Goal: Register for event/course

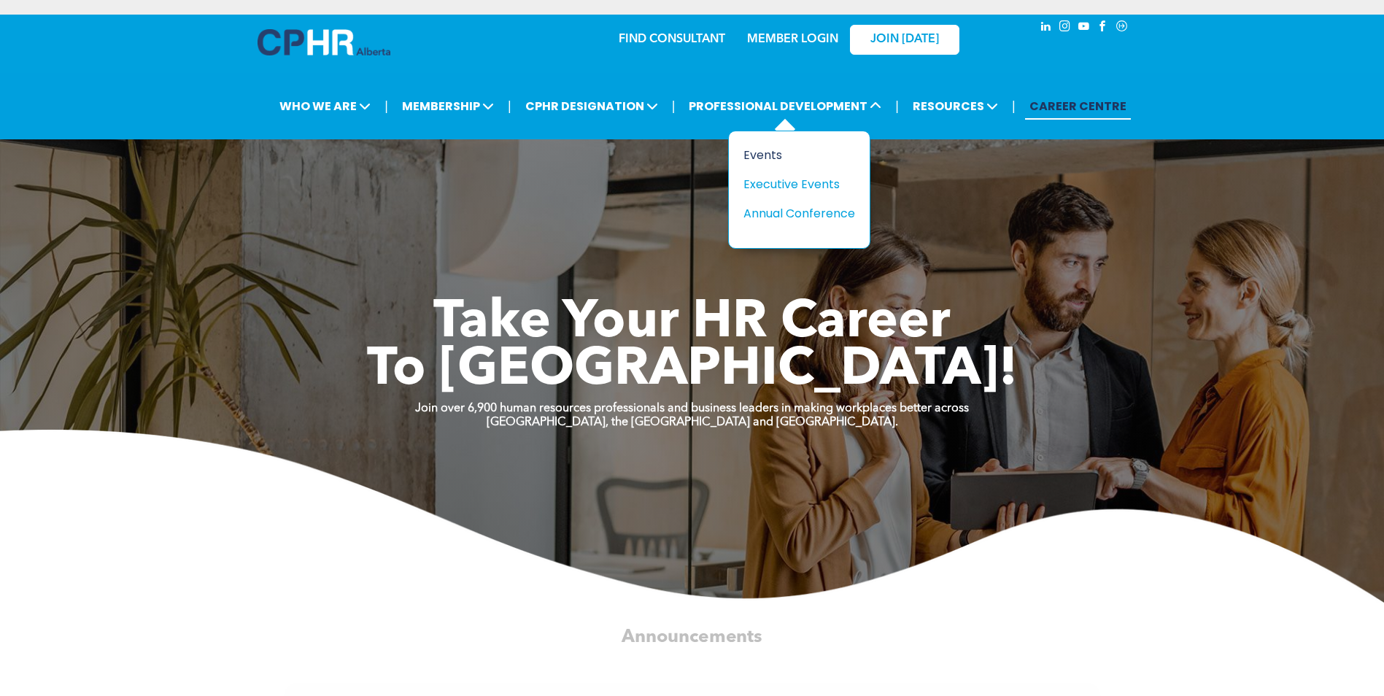
click at [778, 155] on div "Events" at bounding box center [793, 155] width 101 height 18
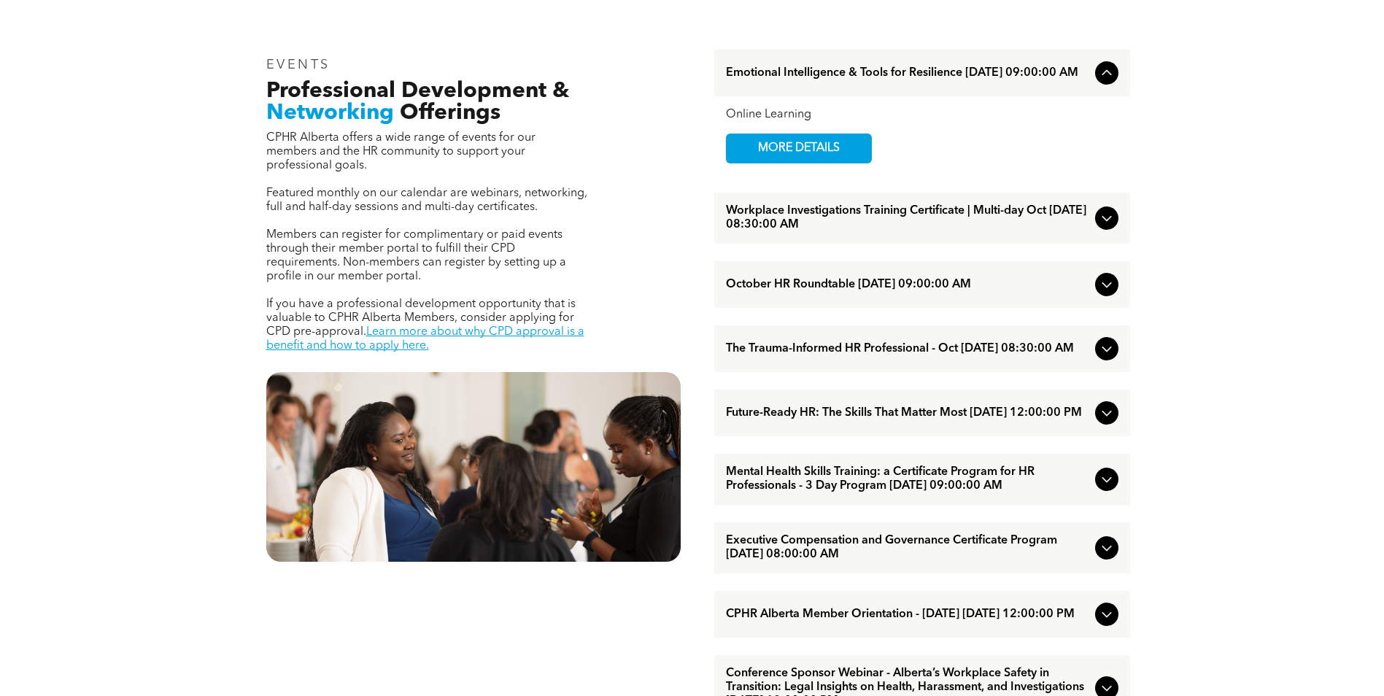
scroll to position [73, 0]
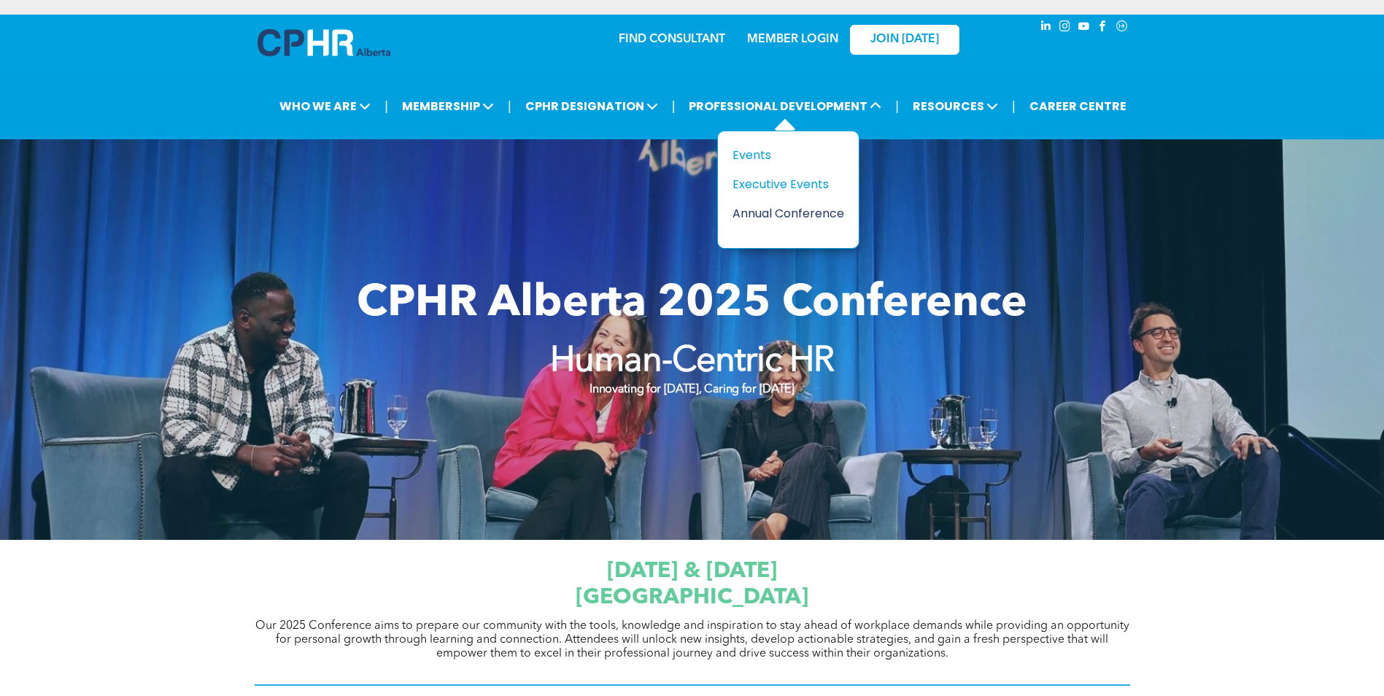
click at [766, 214] on div "Annual Conference" at bounding box center [782, 213] width 101 height 18
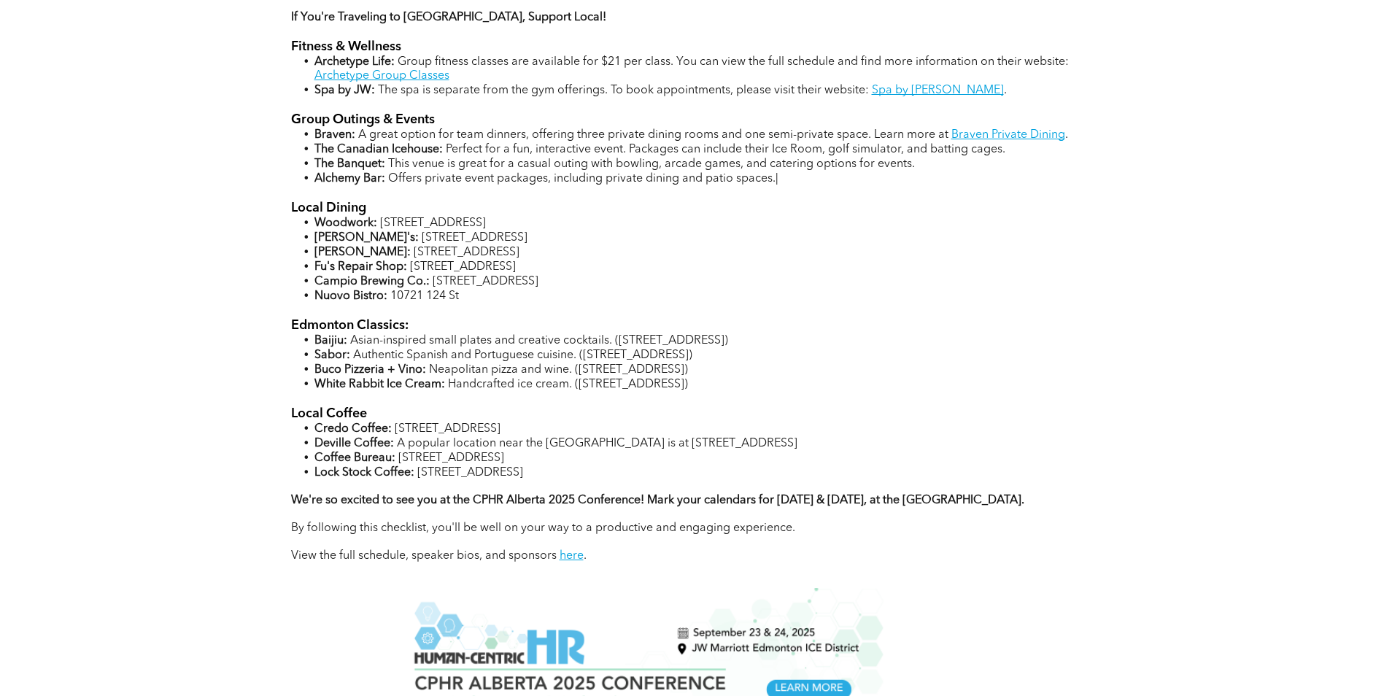
scroll to position [1313, 0]
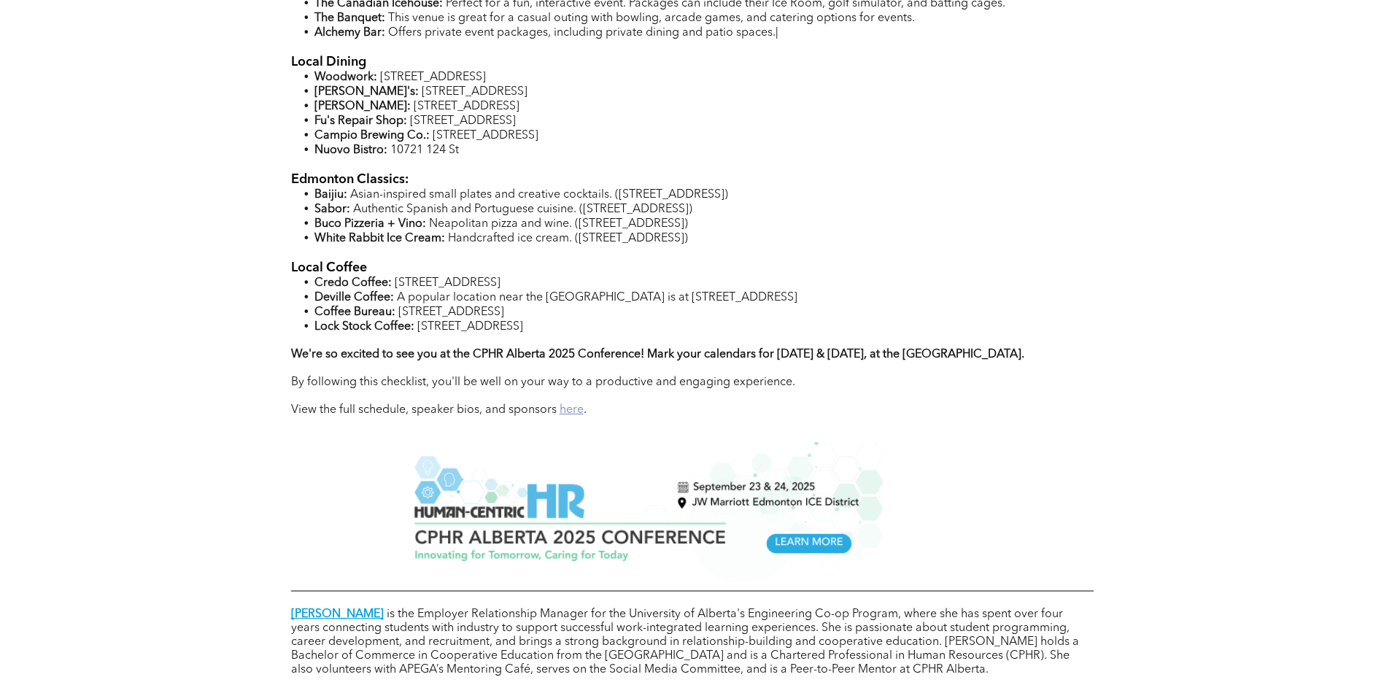
click at [570, 408] on link "here" at bounding box center [572, 410] width 24 height 12
